Goal: Transaction & Acquisition: Purchase product/service

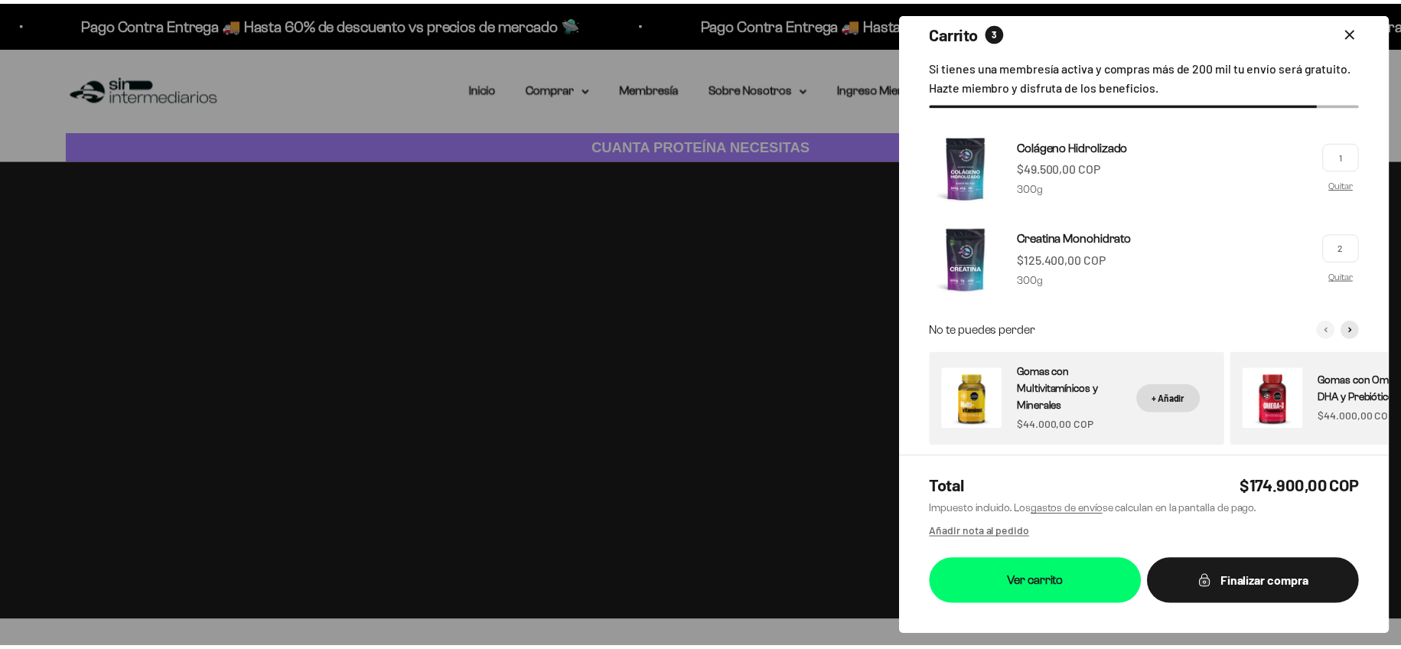
scroll to position [31, 0]
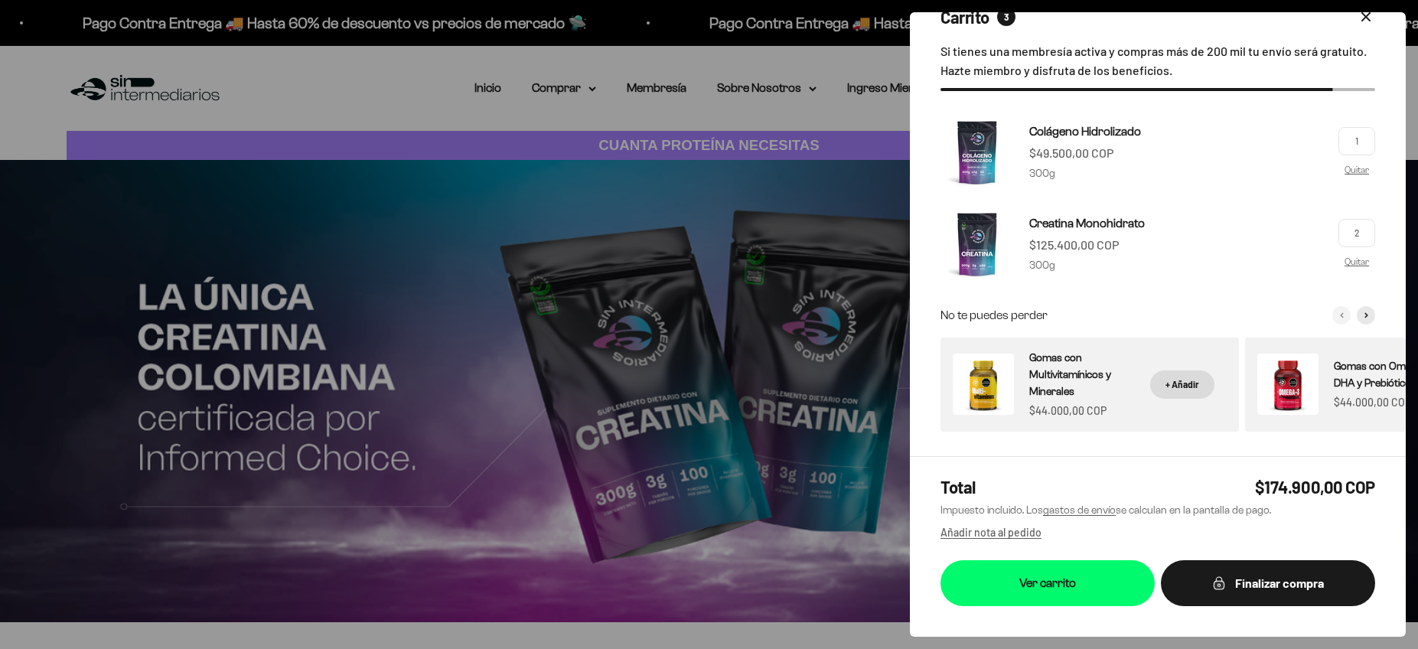
click at [738, 79] on div at bounding box center [709, 324] width 1418 height 649
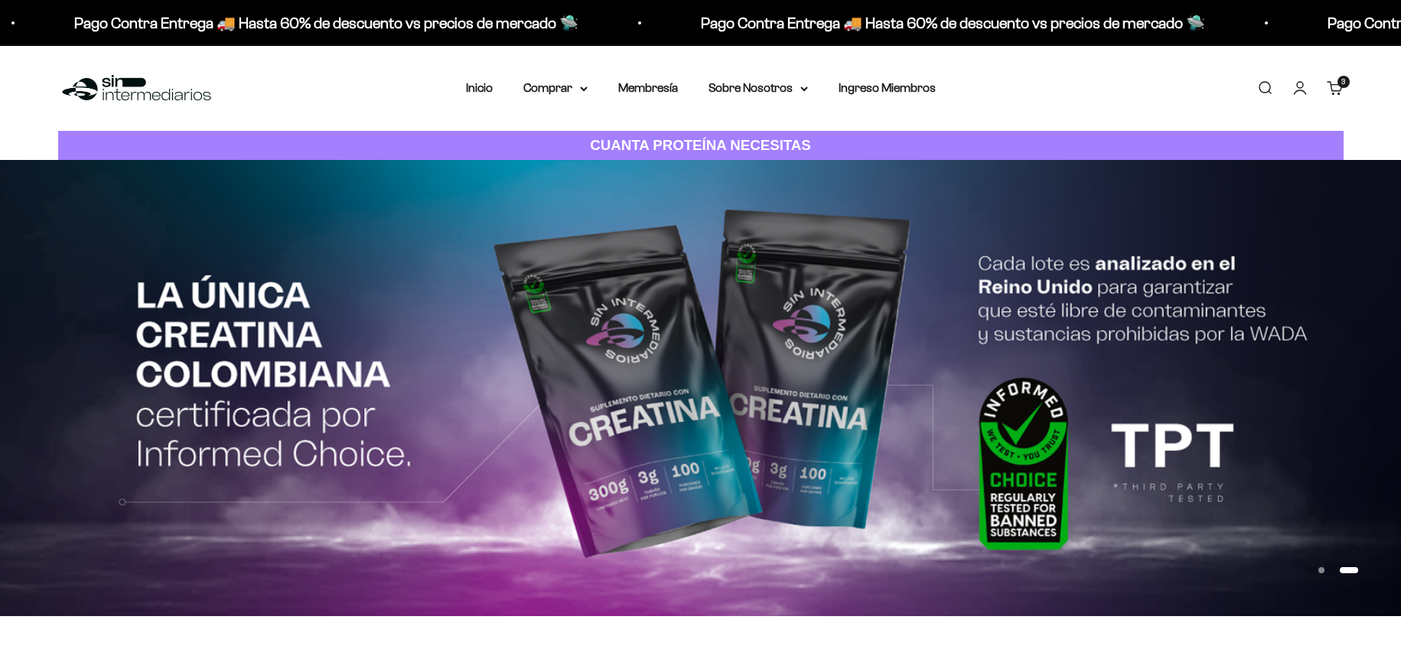
click at [590, 84] on nav "Inicio Comprar Proteínas Ver Todos Whey Iso Vegan" at bounding box center [701, 88] width 470 height 20
click at [576, 91] on summary "Comprar" at bounding box center [555, 88] width 64 height 20
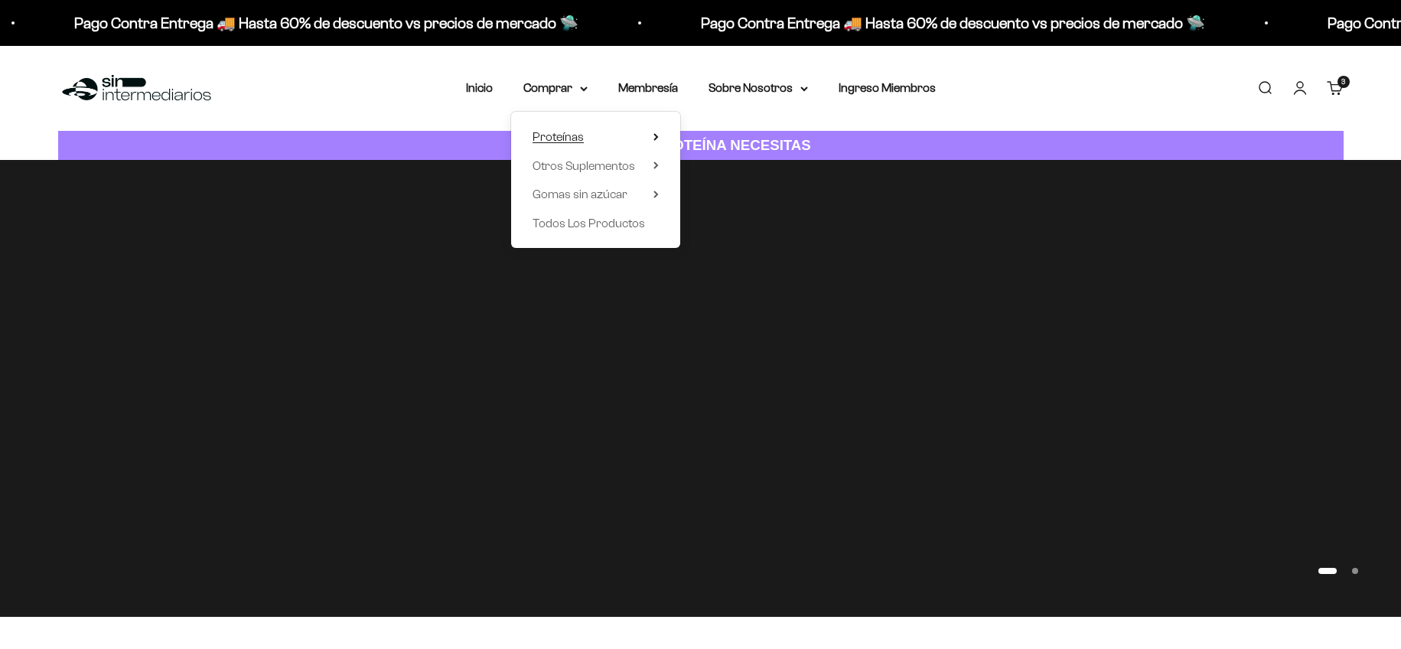
drag, startPoint x: 591, startPoint y: 138, endPoint x: 568, endPoint y: 134, distance: 24.2
click at [568, 134] on span "Proteínas" at bounding box center [558, 136] width 51 height 13
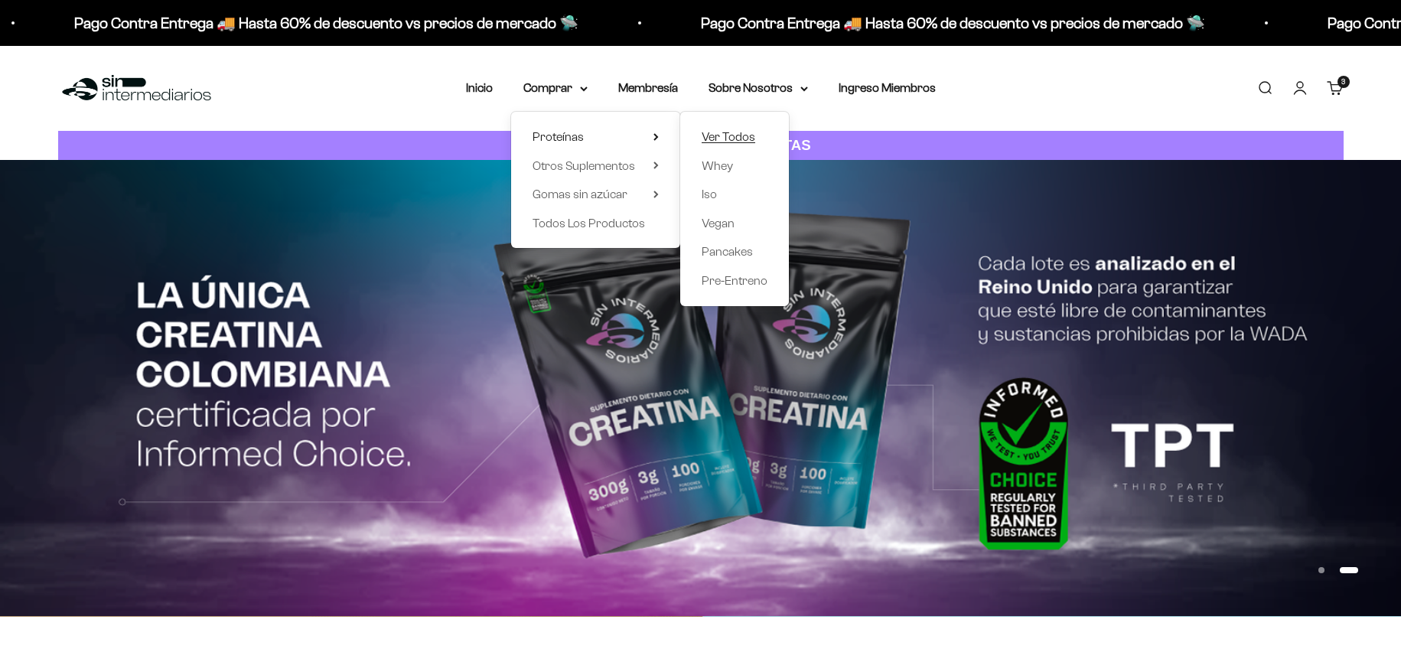
click at [738, 139] on span "Ver Todos" at bounding box center [729, 136] width 54 height 13
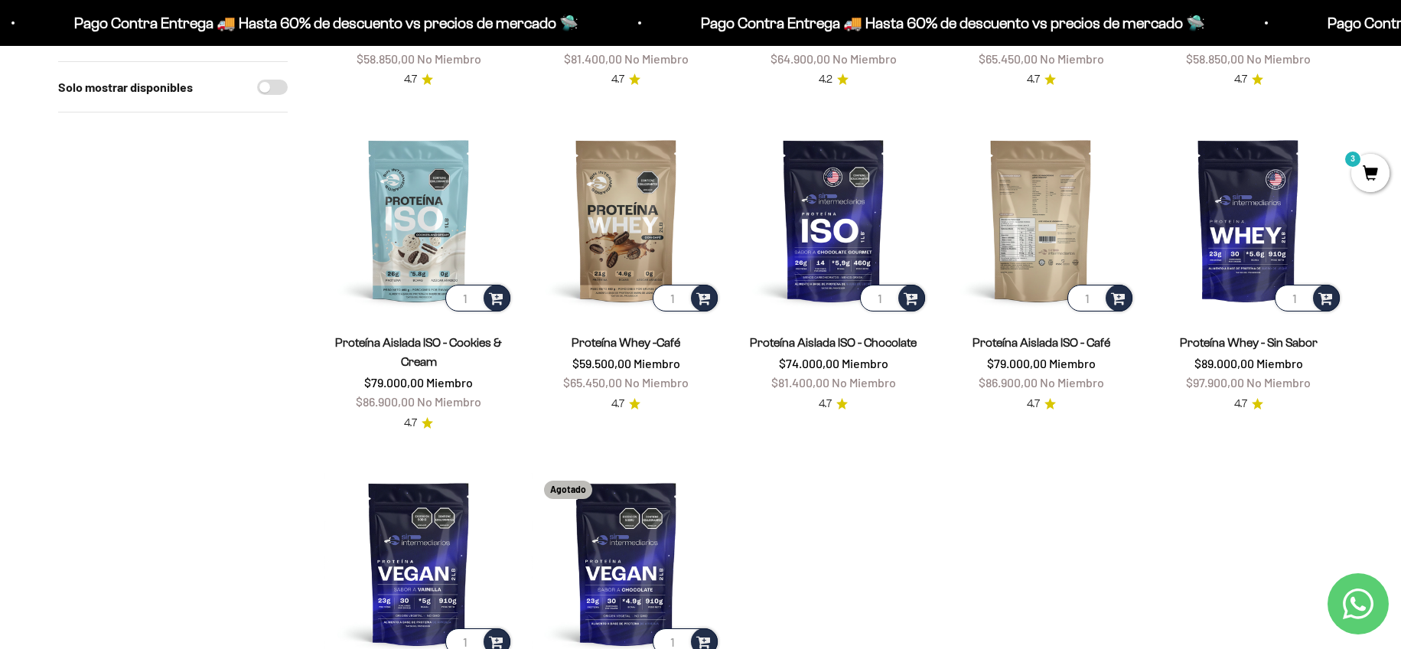
scroll to position [459, 0]
